Goal: Navigation & Orientation: Find specific page/section

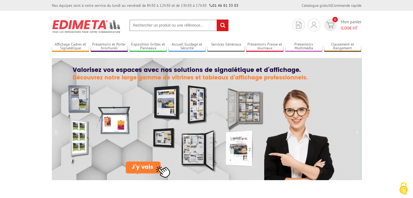
scroll to position [173, 0]
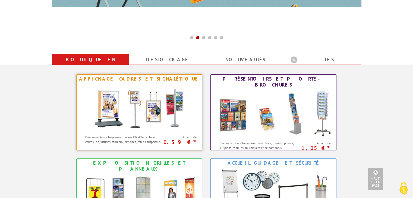
click at [186, 104] on img at bounding box center [139, 107] width 100 height 49
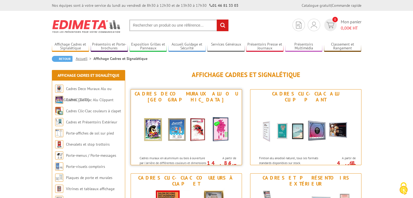
click at [192, 120] on img at bounding box center [186, 128] width 100 height 49
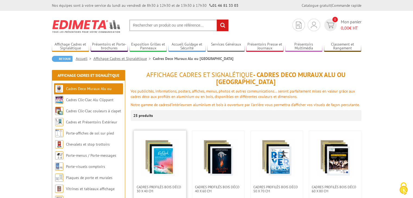
click at [174, 148] on img at bounding box center [160, 158] width 38 height 38
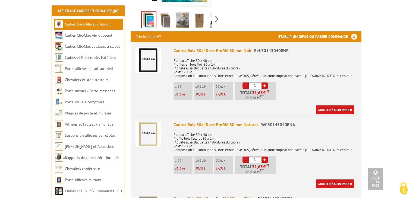
scroll to position [346, 0]
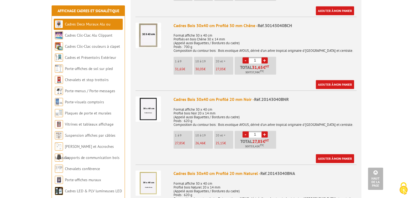
click at [401, 190] on img "Cookies (fenêtre modale)" at bounding box center [404, 189] width 14 height 14
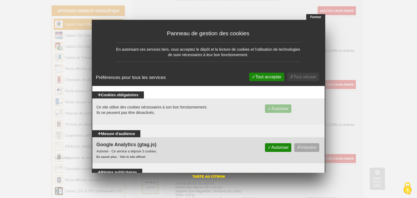
click at [314, 17] on button "Fermer" at bounding box center [315, 17] width 19 height 6
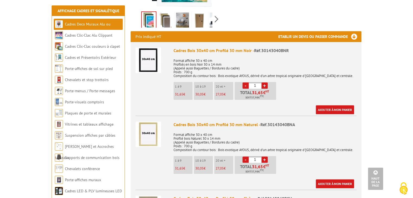
scroll to position [0, 0]
